Goal: Subscribe to service/newsletter

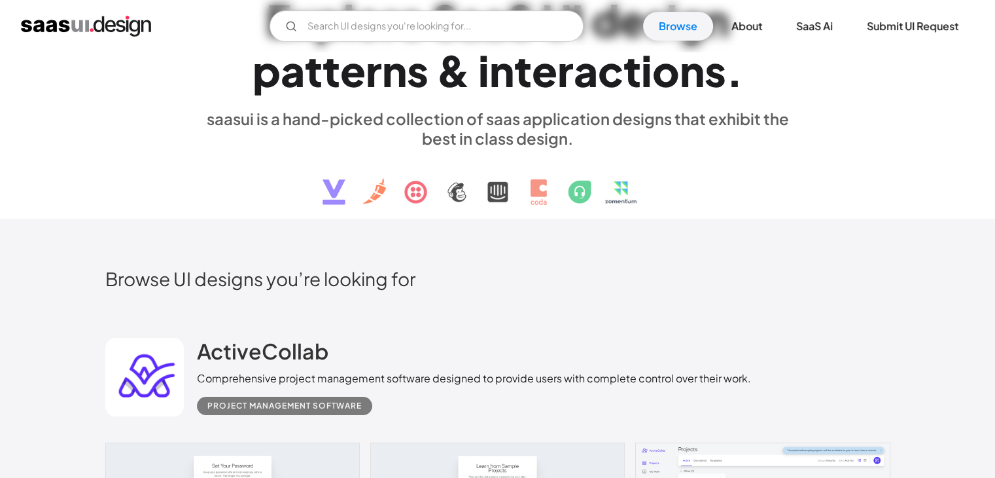
scroll to position [73, 0]
click at [485, 187] on img at bounding box center [498, 181] width 397 height 68
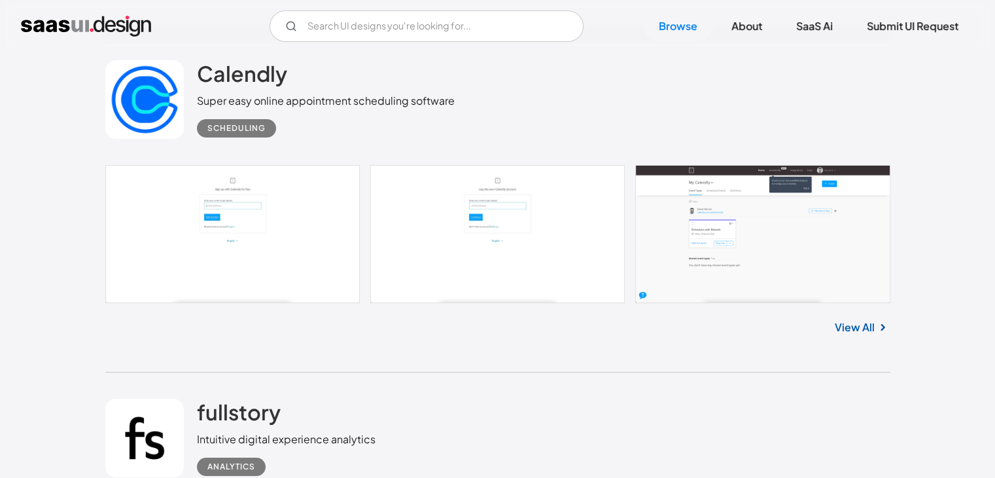
scroll to position [9809, 0]
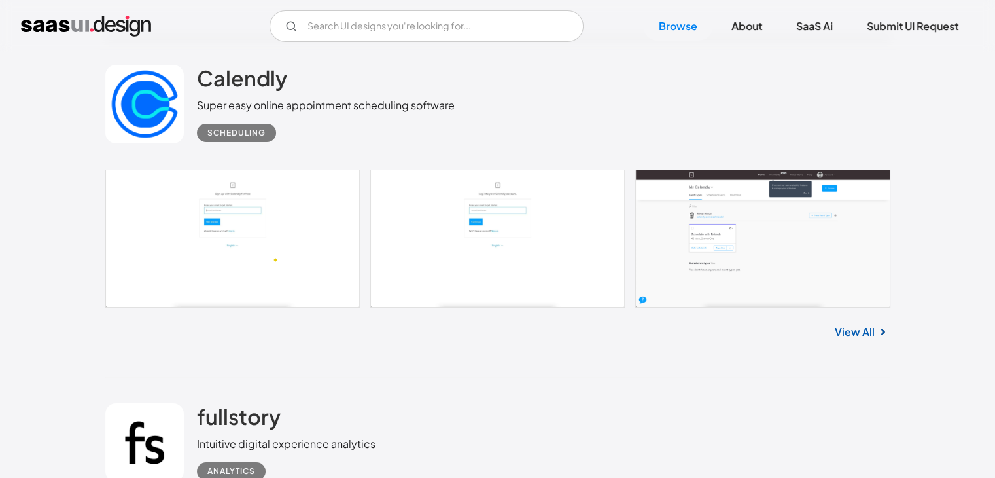
drag, startPoint x: 319, startPoint y: 233, endPoint x: 274, endPoint y: 250, distance: 48.9
click at [274, 250] on link at bounding box center [497, 238] width 785 height 138
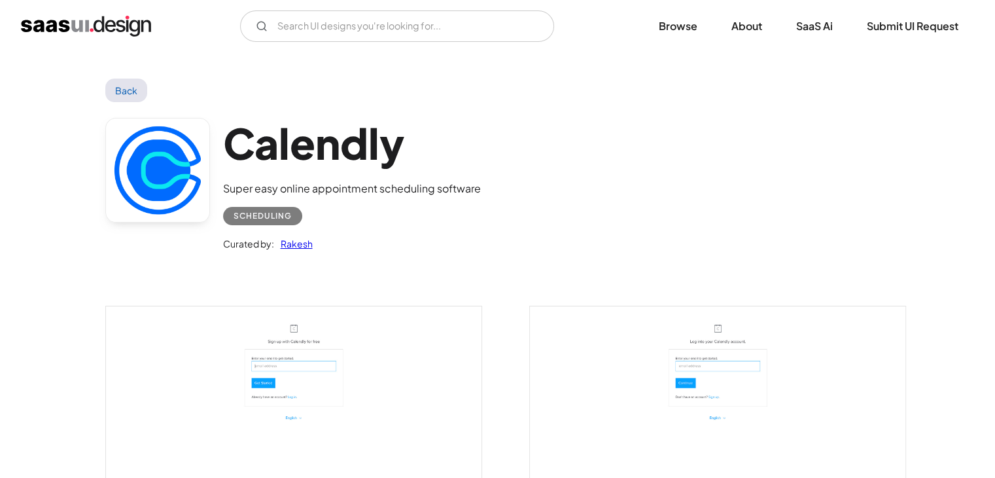
drag, startPoint x: 0, startPoint y: 0, endPoint x: 488, endPoint y: 194, distance: 524.9
click at [488, 194] on div "Calendly Super easy online appointment scheduling software Scheduling Curated b…" at bounding box center [497, 187] width 785 height 171
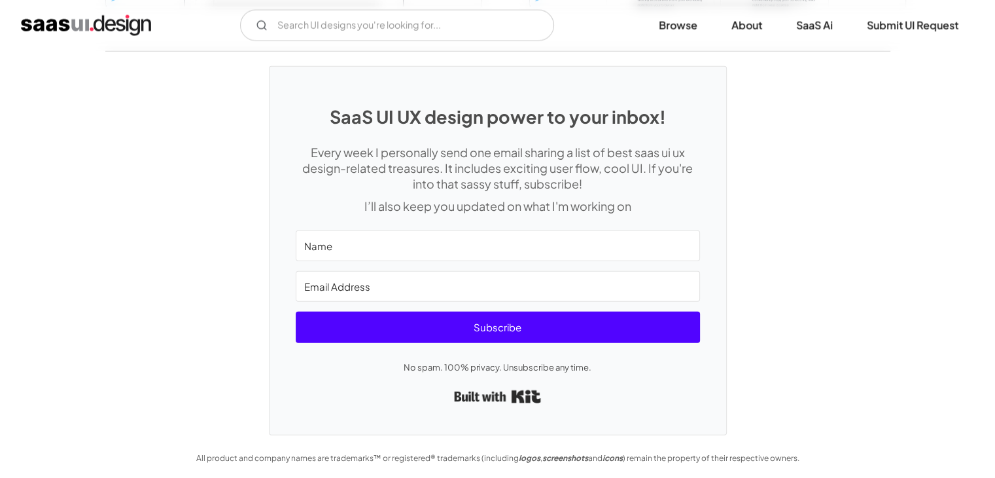
scroll to position [3052, 0]
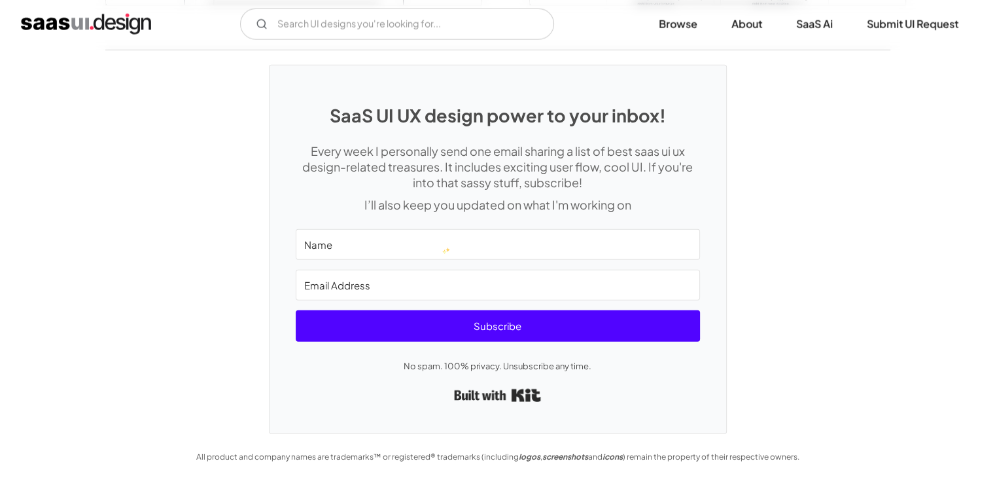
click at [442, 242] on input "Name" at bounding box center [498, 244] width 404 height 31
click at [419, 243] on input "Name" at bounding box center [498, 244] width 404 height 31
click at [414, 245] on input "Name" at bounding box center [498, 244] width 404 height 31
type input "Nandini Chowdary rayapati"
click at [403, 282] on input "Email Address" at bounding box center [498, 285] width 404 height 31
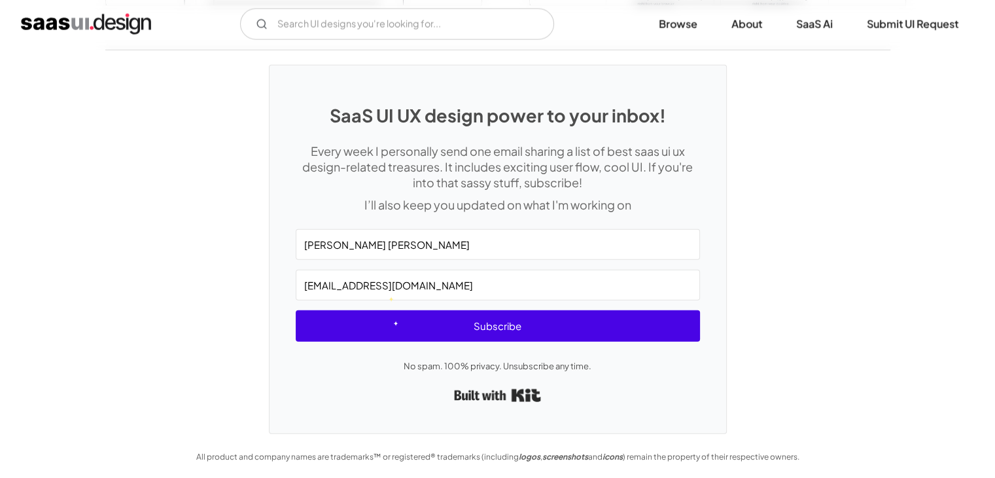
type input "nandinichowdaryrayapati@gmail.com"
click at [395, 317] on span "Subscribe" at bounding box center [498, 325] width 404 height 31
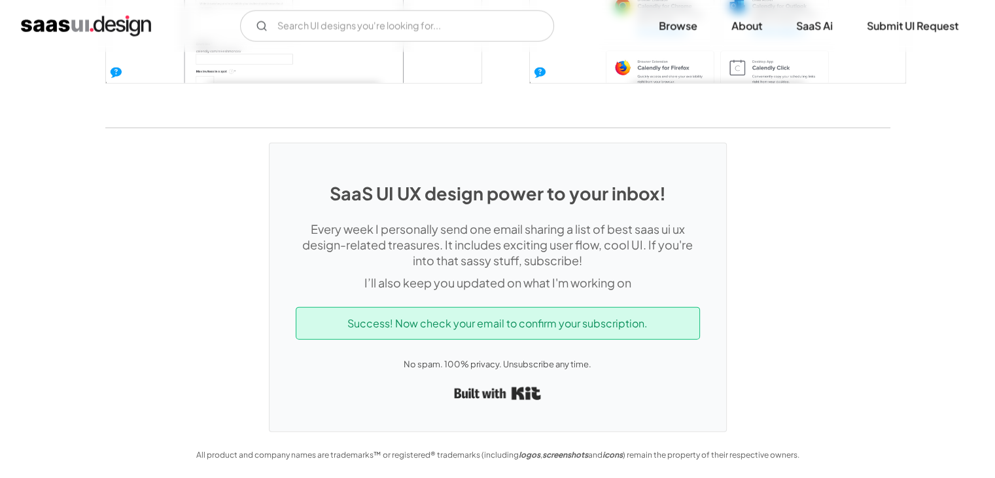
scroll to position [2972, 0]
